Goal: Find specific page/section: Find specific page/section

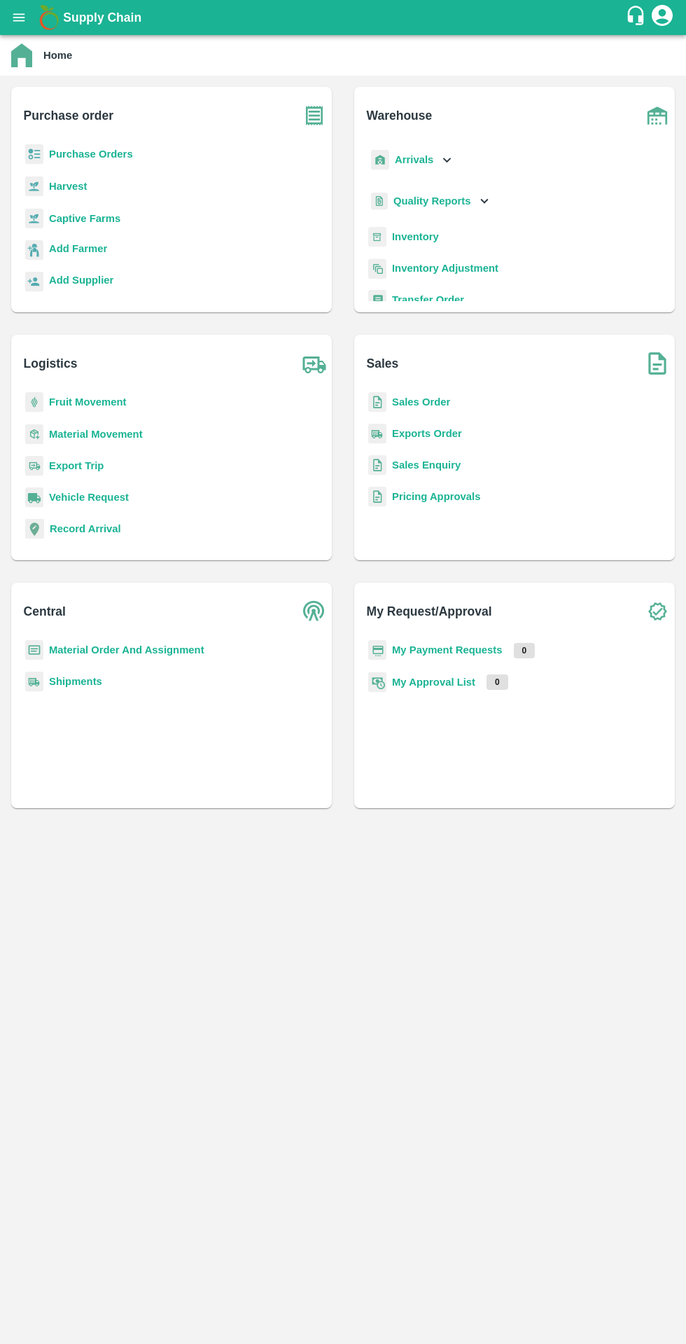
click at [106, 148] on b "Purchase Orders" at bounding box center [91, 153] width 84 height 11
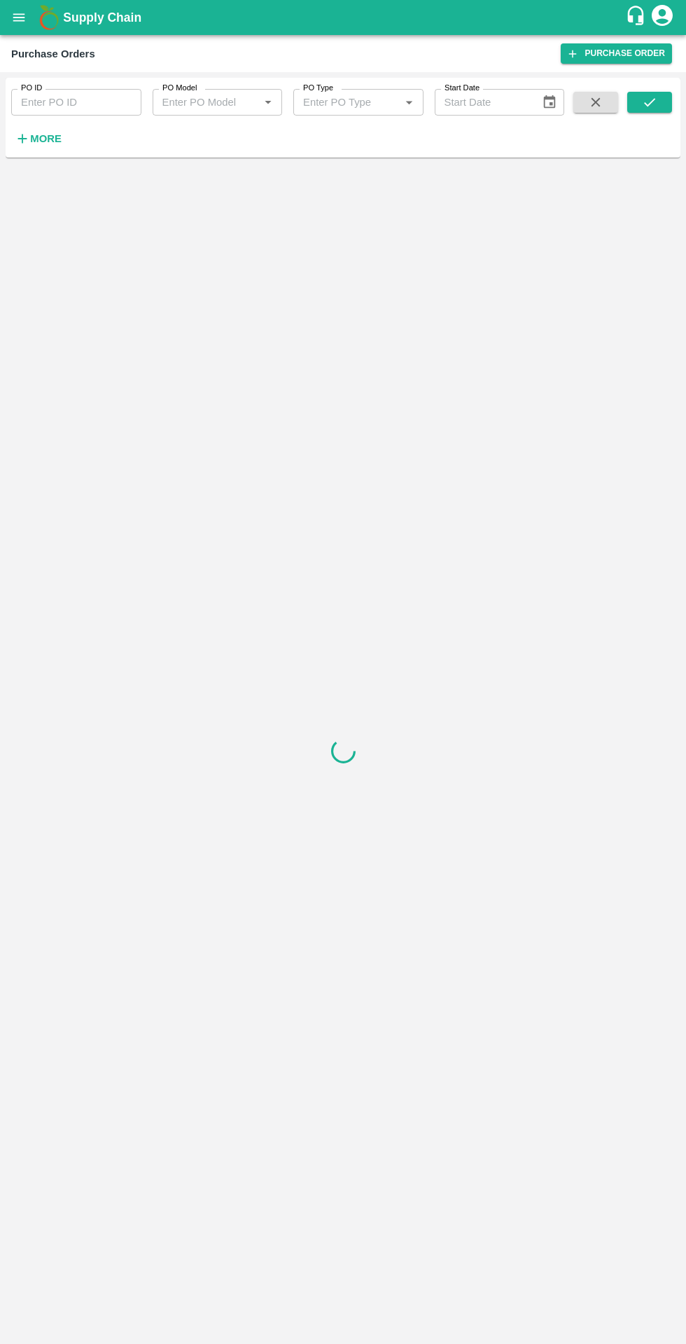
click at [55, 141] on strong "More" at bounding box center [46, 138] width 32 height 11
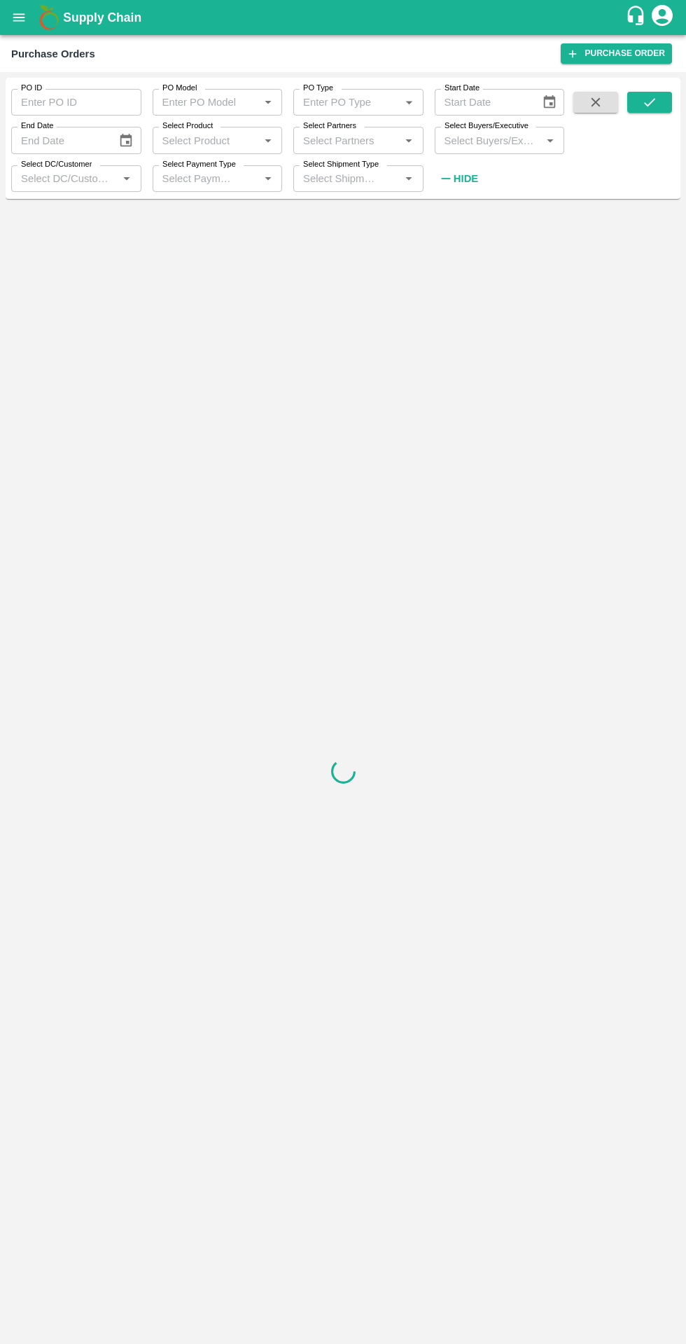
click at [510, 142] on input "Select Buyers/Executive" at bounding box center [488, 140] width 99 height 18
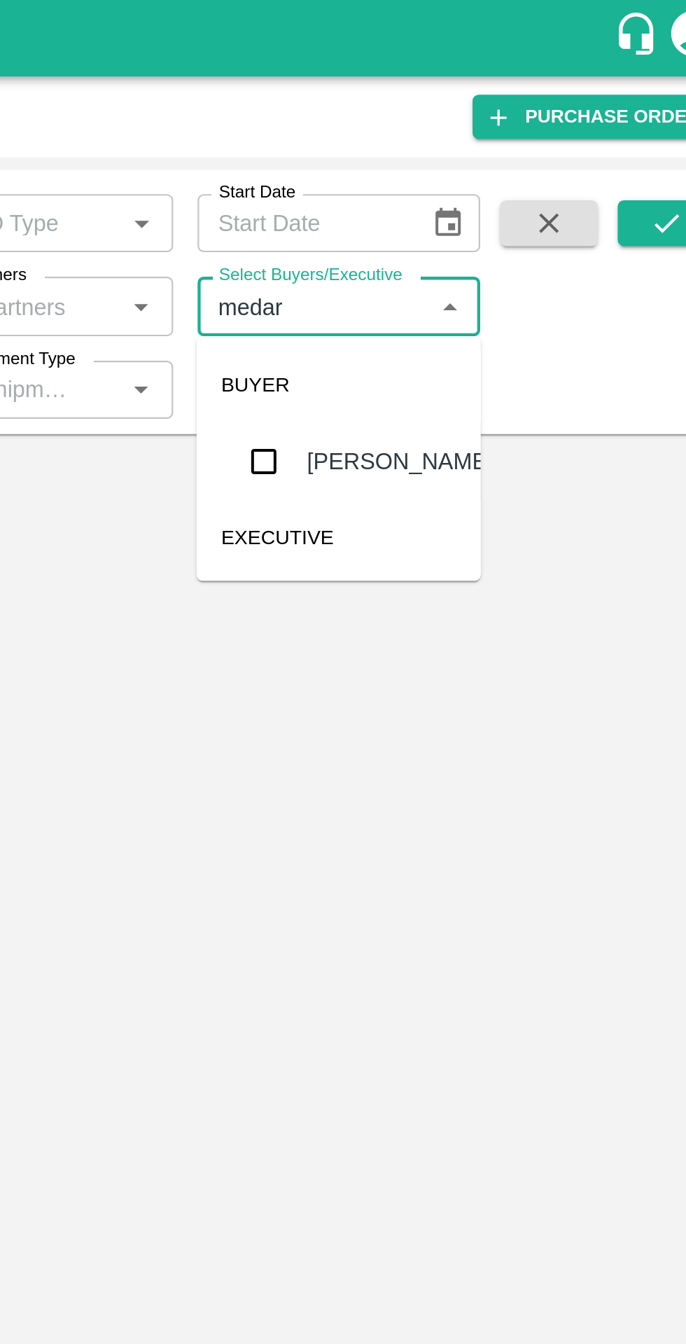
type input "medari"
click at [507, 206] on div "[PERSON_NAME]" at bounding box center [527, 211] width 85 height 15
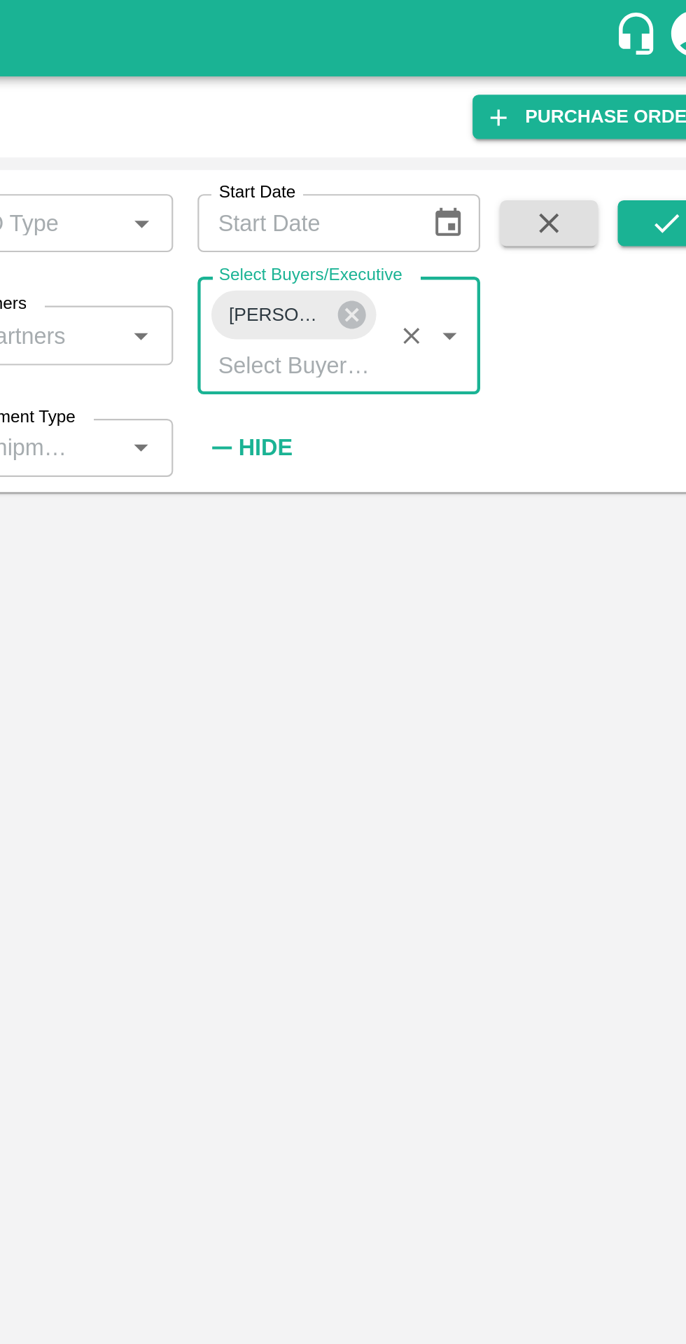
click at [647, 108] on icon "submit" at bounding box center [649, 102] width 15 height 15
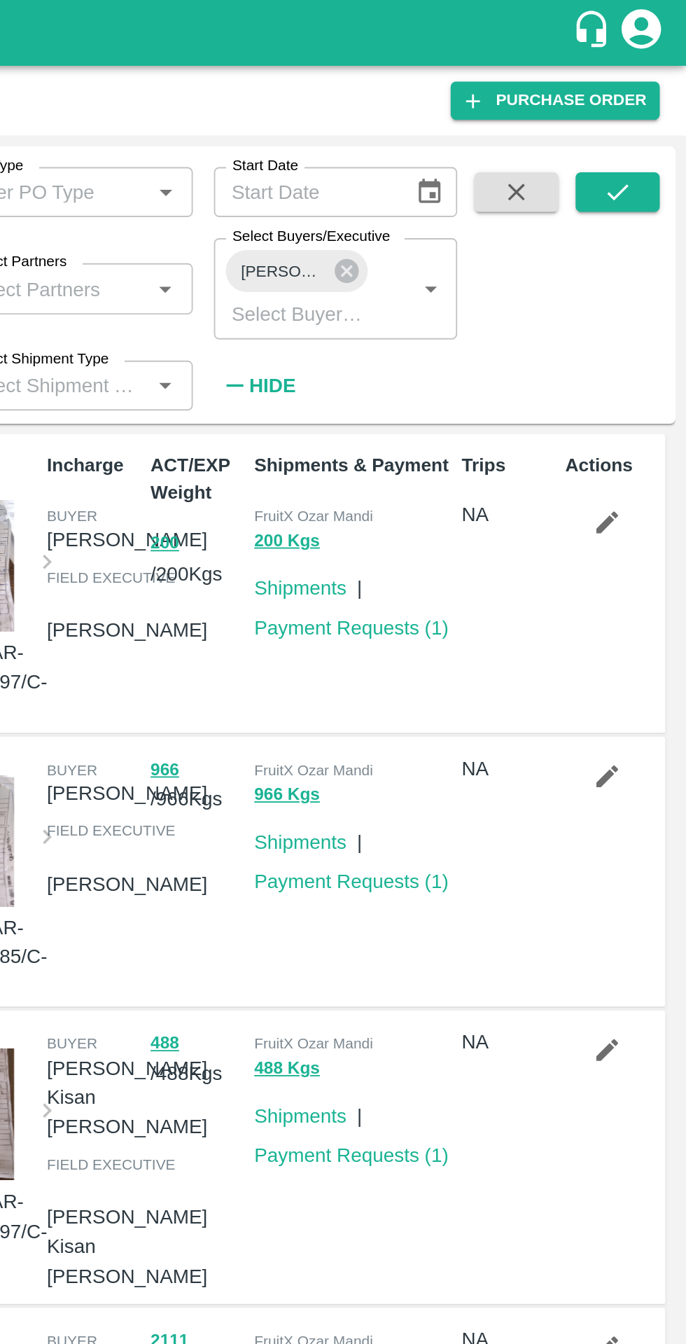
click at [641, 113] on button "submit" at bounding box center [650, 102] width 45 height 21
